Goal: Transaction & Acquisition: Book appointment/travel/reservation

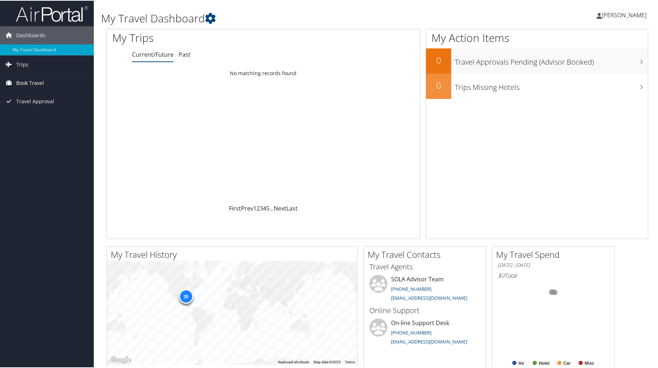
click at [28, 80] on span "Book Travel" at bounding box center [30, 82] width 28 height 18
click at [36, 81] on span "Book Travel" at bounding box center [30, 82] width 28 height 18
click at [34, 106] on link "Book/Manage Online Trips" at bounding box center [47, 107] width 94 height 11
click at [46, 106] on link "Book/Manage Online Trips" at bounding box center [47, 107] width 94 height 11
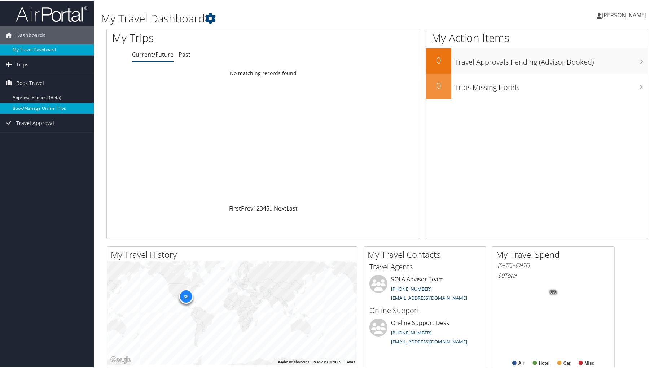
click at [42, 106] on link "Book/Manage Online Trips" at bounding box center [47, 107] width 94 height 11
